Goal: Transaction & Acquisition: Purchase product/service

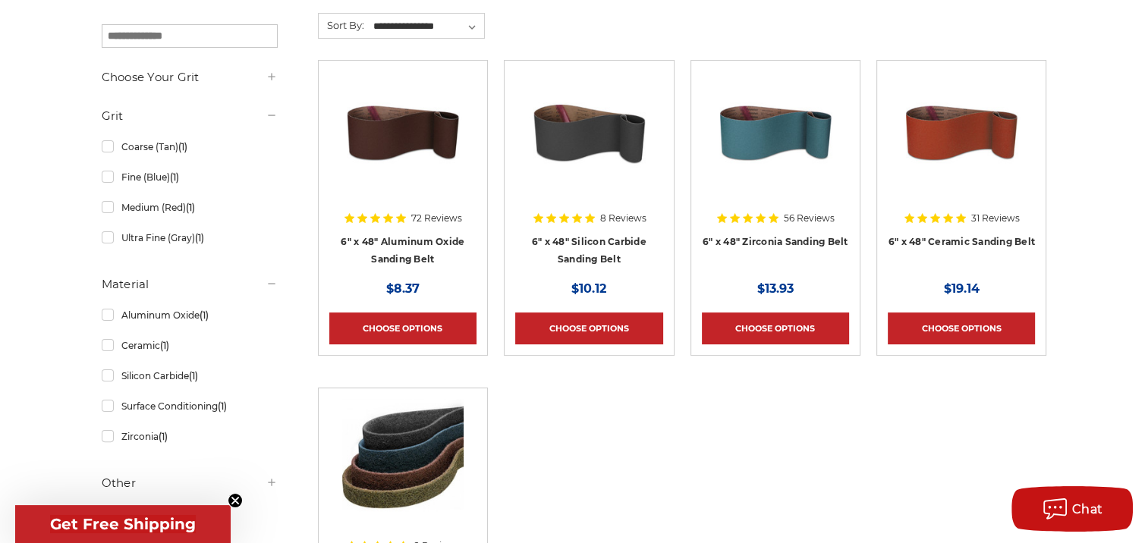
scroll to position [303, 0]
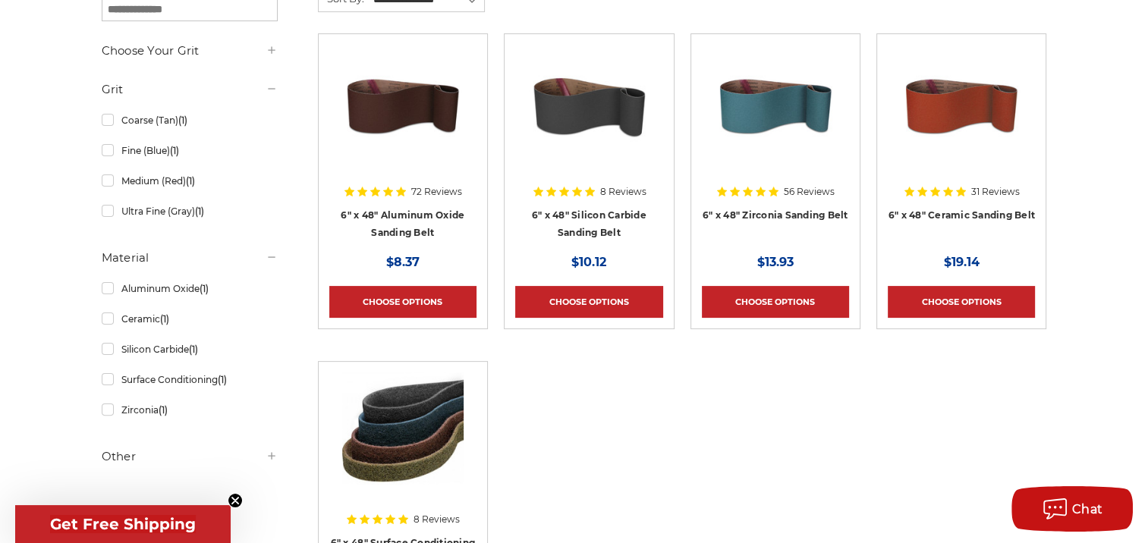
click at [396, 113] on img at bounding box center [402, 105] width 121 height 121
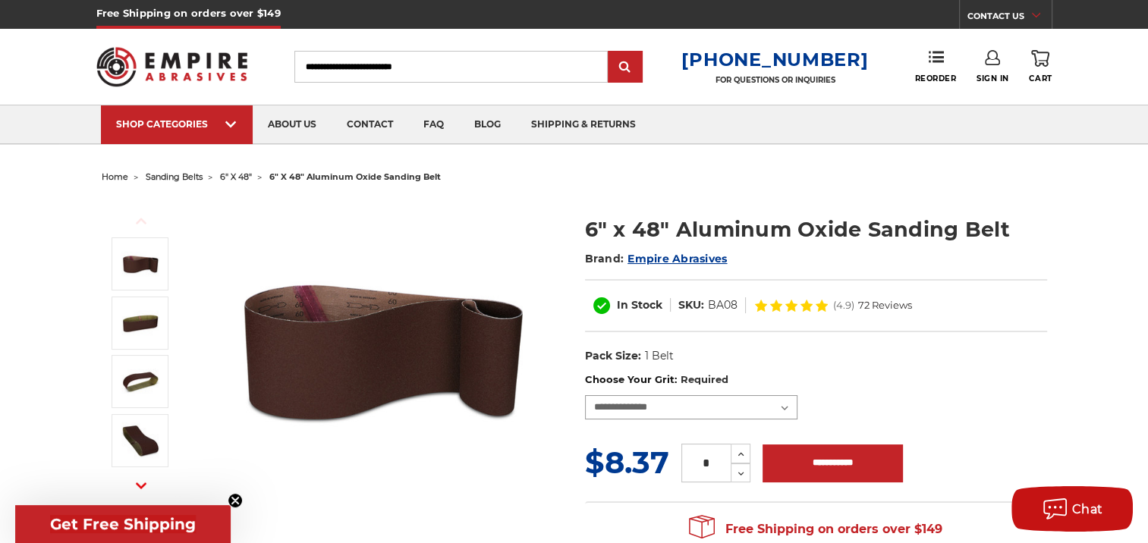
click at [631, 409] on select "**********" at bounding box center [691, 407] width 212 height 24
click at [533, 191] on div "Previous Next Brand:" at bounding box center [574, 377] width 966 height 378
